Goal: Task Accomplishment & Management: Use online tool/utility

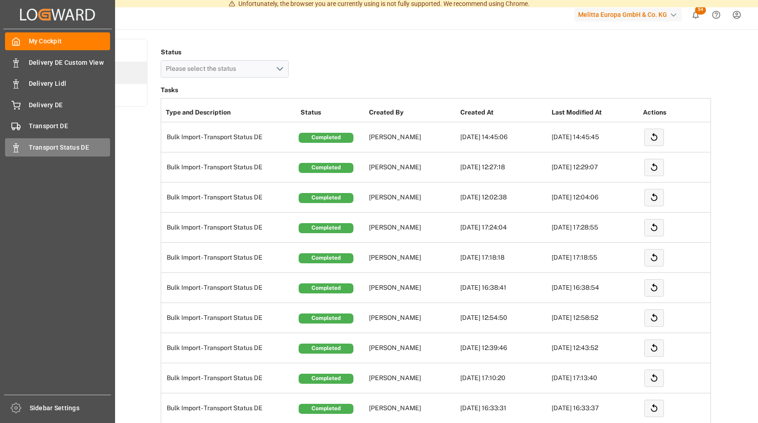
click at [29, 147] on div "Transport Status DE Transport Status DE" at bounding box center [57, 147] width 105 height 18
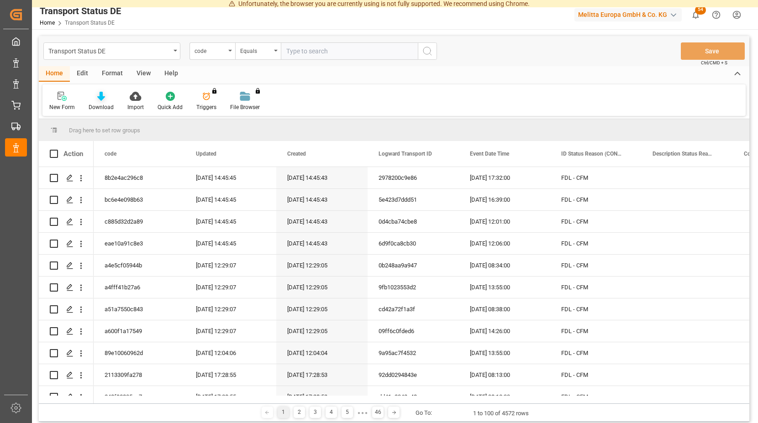
click at [99, 100] on icon at bounding box center [101, 96] width 8 height 9
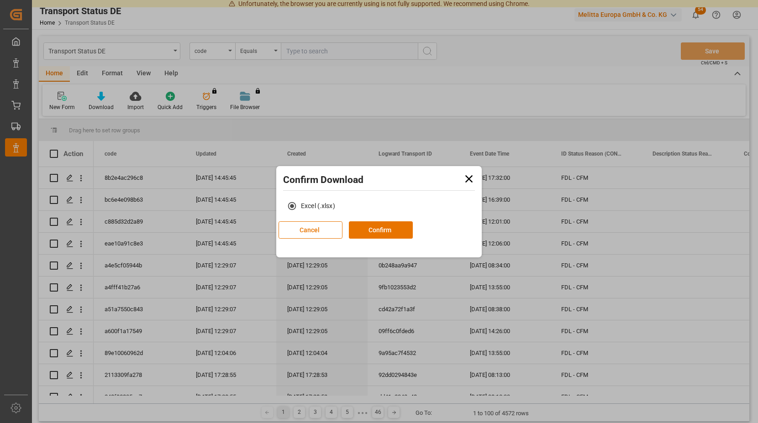
click at [469, 177] on icon at bounding box center [468, 179] width 13 height 13
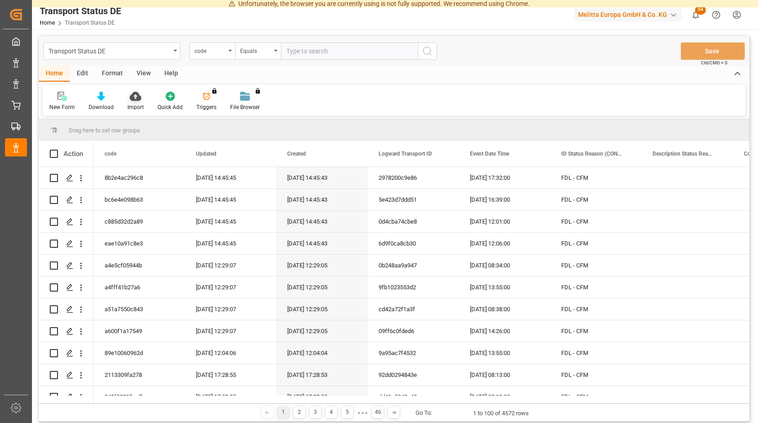
click at [132, 98] on icon at bounding box center [135, 96] width 11 height 9
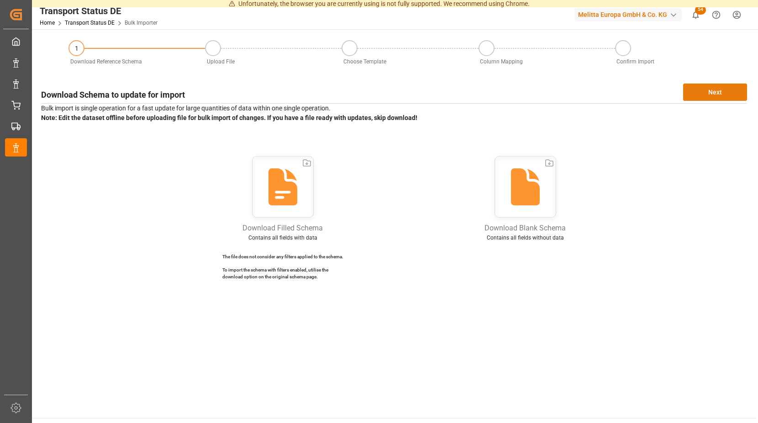
click at [706, 93] on button "Next" at bounding box center [715, 92] width 64 height 17
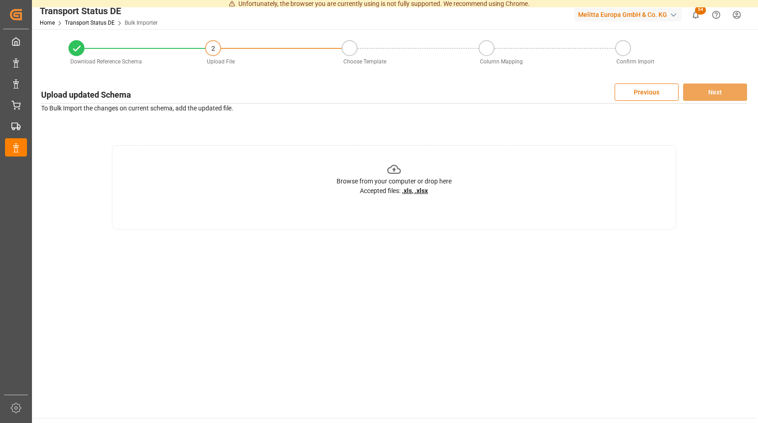
click at [395, 170] on icon at bounding box center [394, 169] width 14 height 9
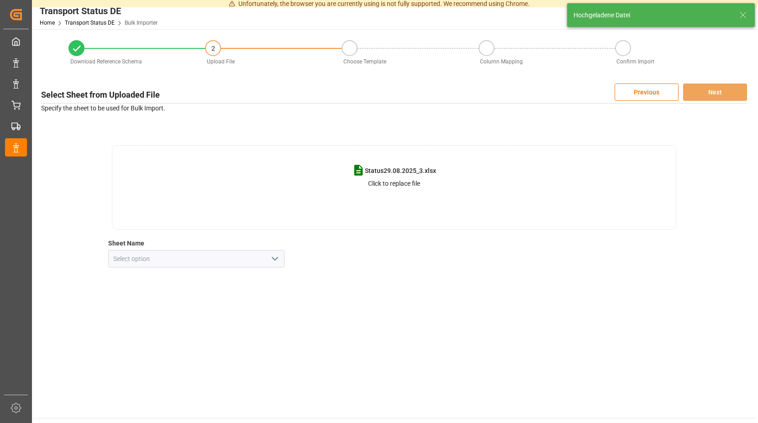
click at [277, 262] on icon "open menu" at bounding box center [274, 258] width 11 height 11
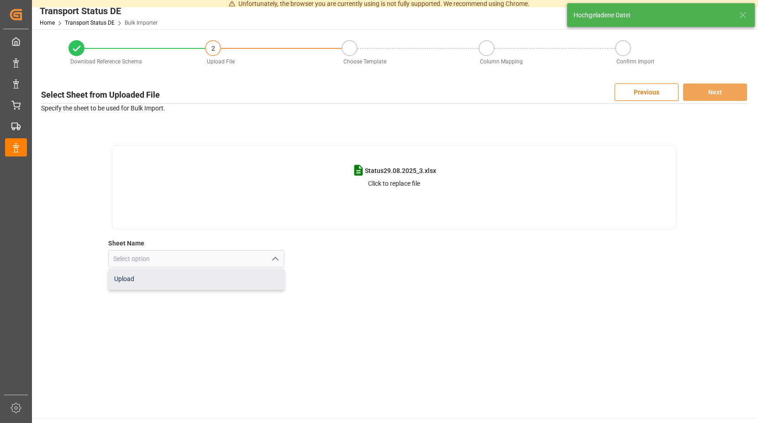
click at [174, 275] on div "Upload" at bounding box center [197, 279] width 176 height 21
type input "Upload"
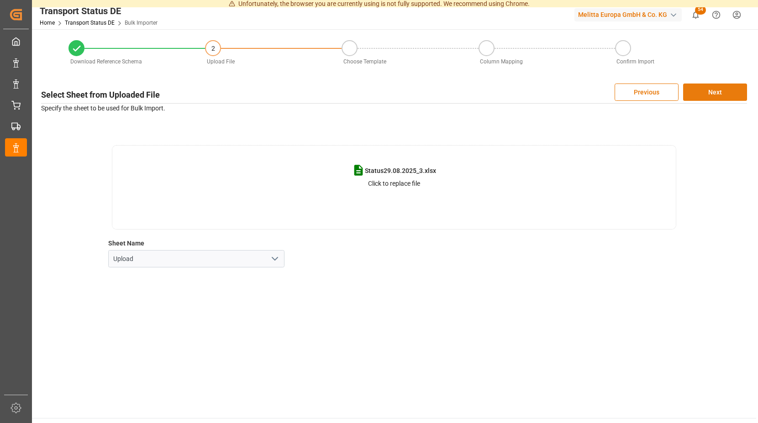
click at [708, 92] on button "Next" at bounding box center [715, 92] width 64 height 17
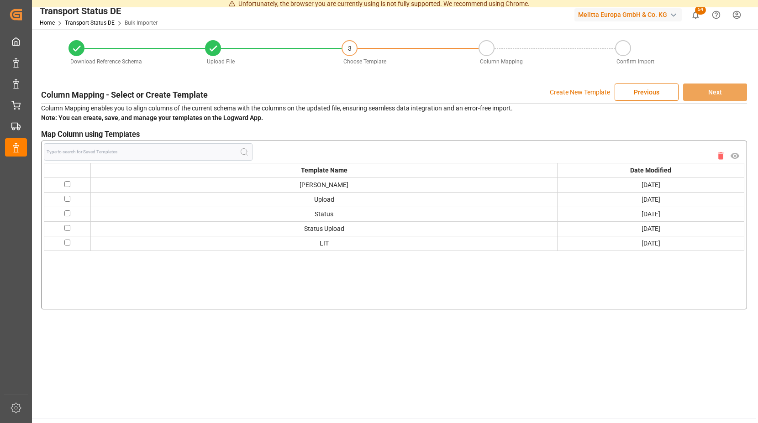
click at [66, 182] on input "checkbox" at bounding box center [67, 184] width 6 height 6
checkbox input "true"
click at [713, 88] on button "Next" at bounding box center [715, 92] width 64 height 17
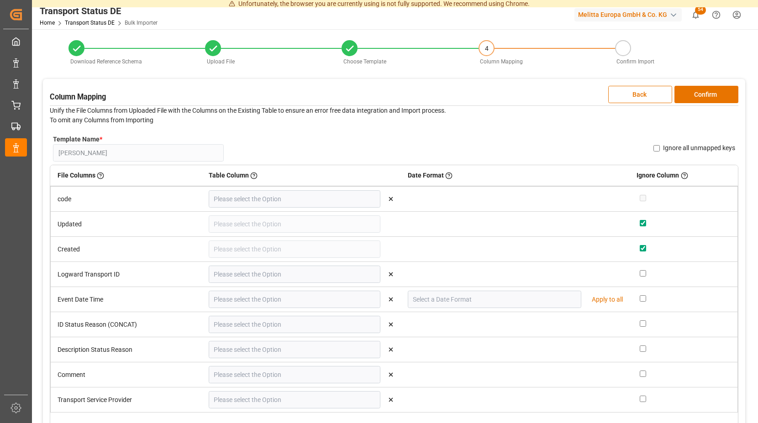
type input "code"
type input "Logward Transport ID"
type input "Event Date Time"
type input "DD.MM.YYYY"
type input "ID Status Reason (CONCAT)"
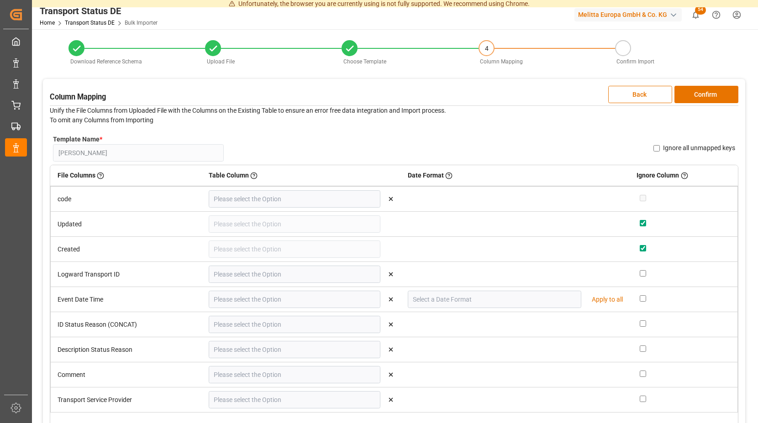
type input "Description Status Reason"
type input "Comment"
type input "Transport Service Provider"
click at [710, 97] on button "Confirm" at bounding box center [706, 94] width 64 height 17
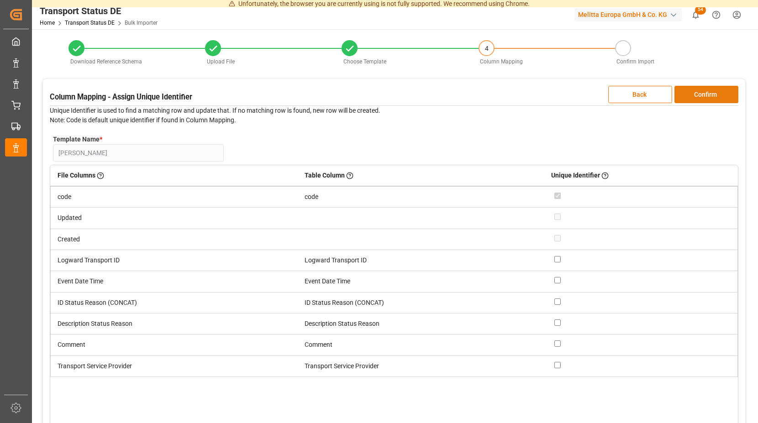
click at [708, 94] on button "Confirm" at bounding box center [706, 94] width 64 height 17
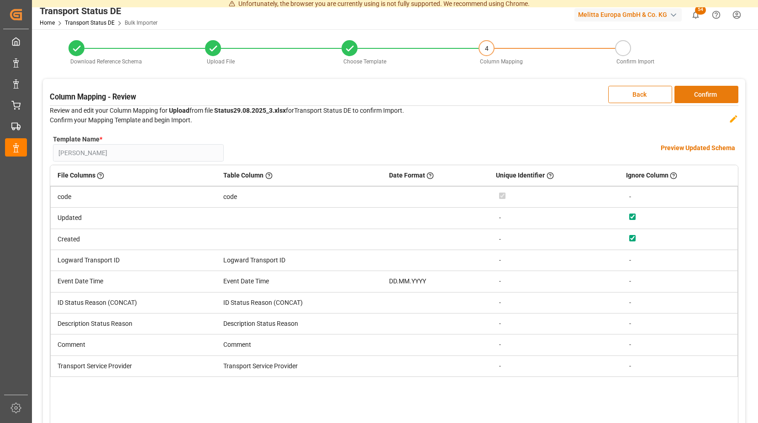
click at [707, 93] on button "Confirm" at bounding box center [706, 94] width 64 height 17
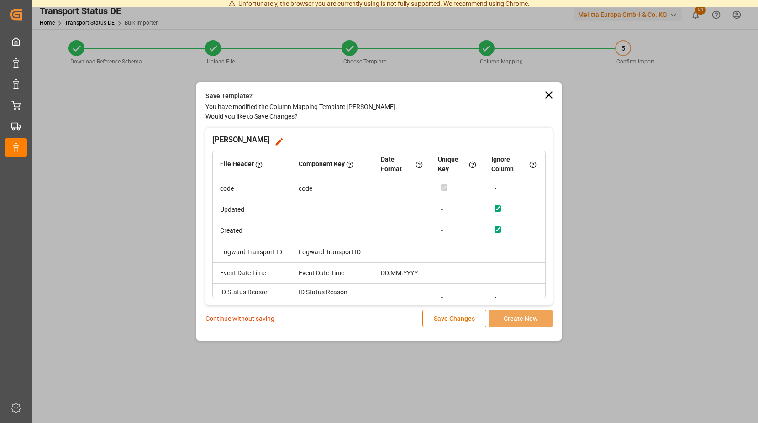
click at [258, 316] on p "Continue without saving" at bounding box center [239, 319] width 69 height 10
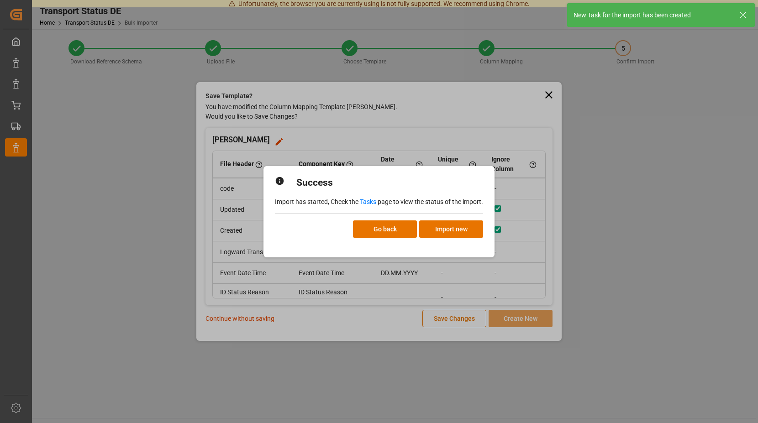
click at [369, 202] on link "Tasks" at bounding box center [368, 201] width 16 height 7
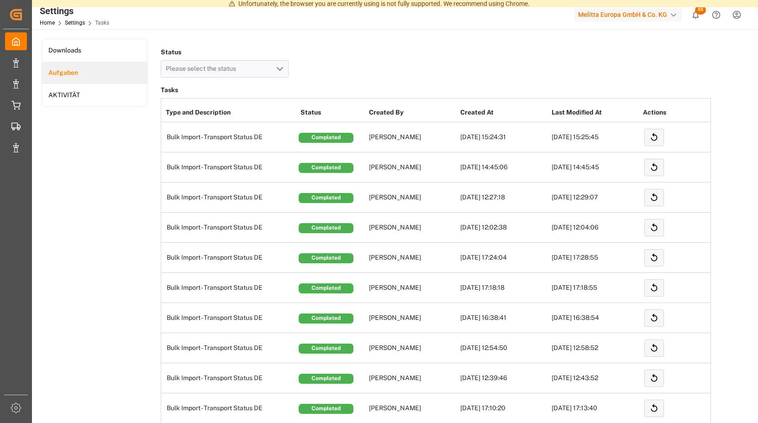
click at [696, 8] on span "55" at bounding box center [700, 9] width 11 height 9
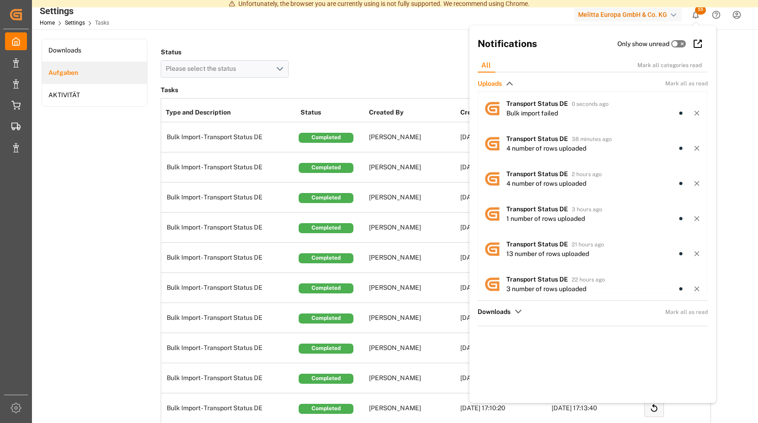
click at [283, 137] on td "Bulk Import - Transport Status DE" at bounding box center [229, 137] width 137 height 30
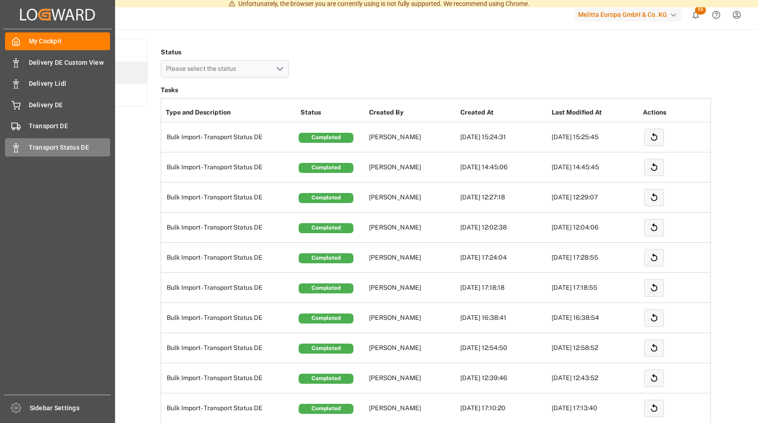
click at [47, 144] on span "Transport Status DE" at bounding box center [70, 148] width 82 height 10
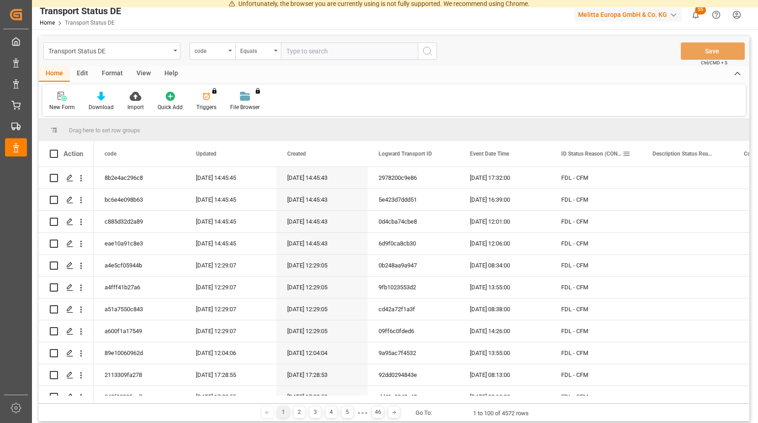
click at [567, 151] on span "ID Status Reason (CONCAT)" at bounding box center [591, 154] width 61 height 6
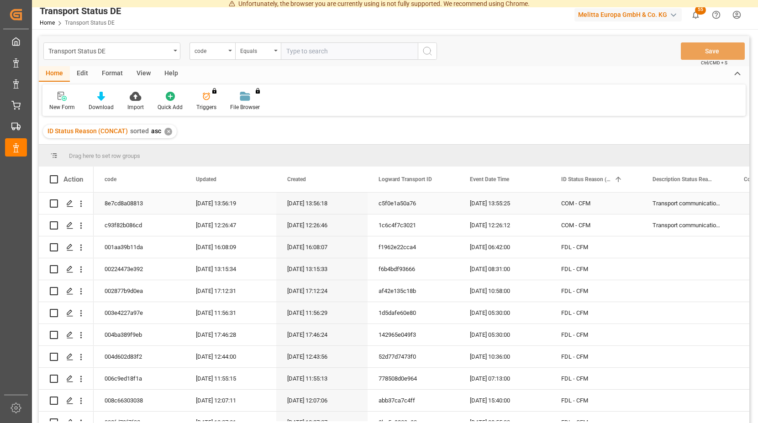
click at [700, 204] on div "Transport communication received "Order confirmation"" at bounding box center [686, 203] width 91 height 21
click at [706, 202] on div "Transport communication received "Order confirmation"" at bounding box center [686, 203] width 91 height 21
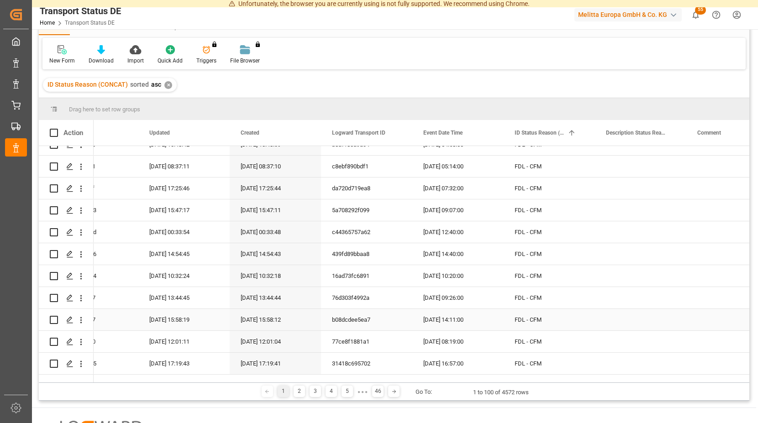
scroll to position [135, 0]
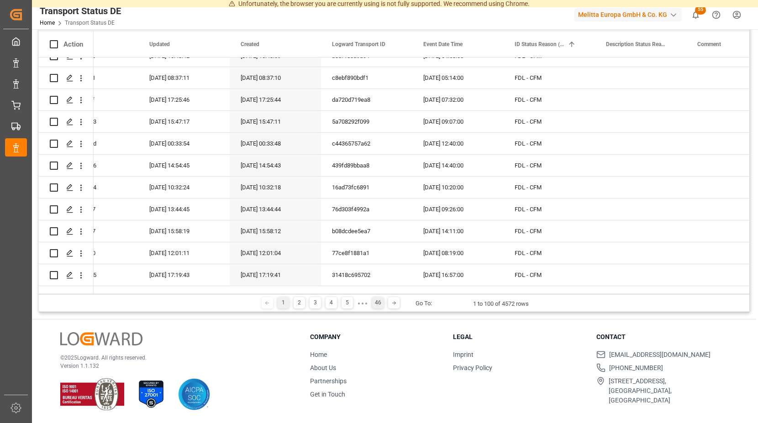
click at [377, 301] on div "46" at bounding box center [377, 302] width 11 height 11
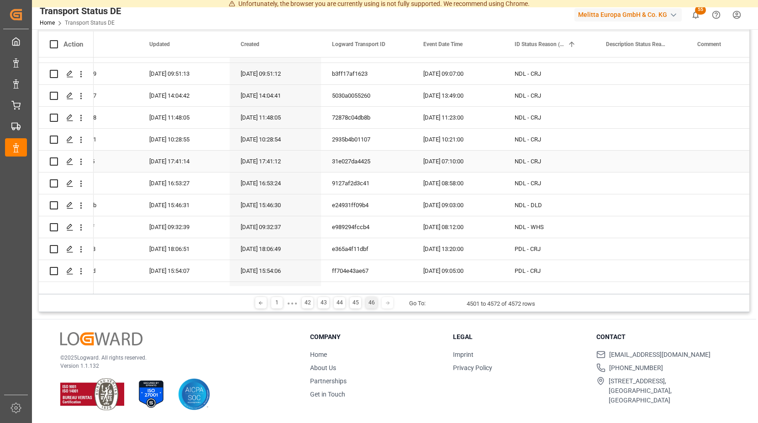
scroll to position [452, 0]
